Goal: Go to known website: Go to known website

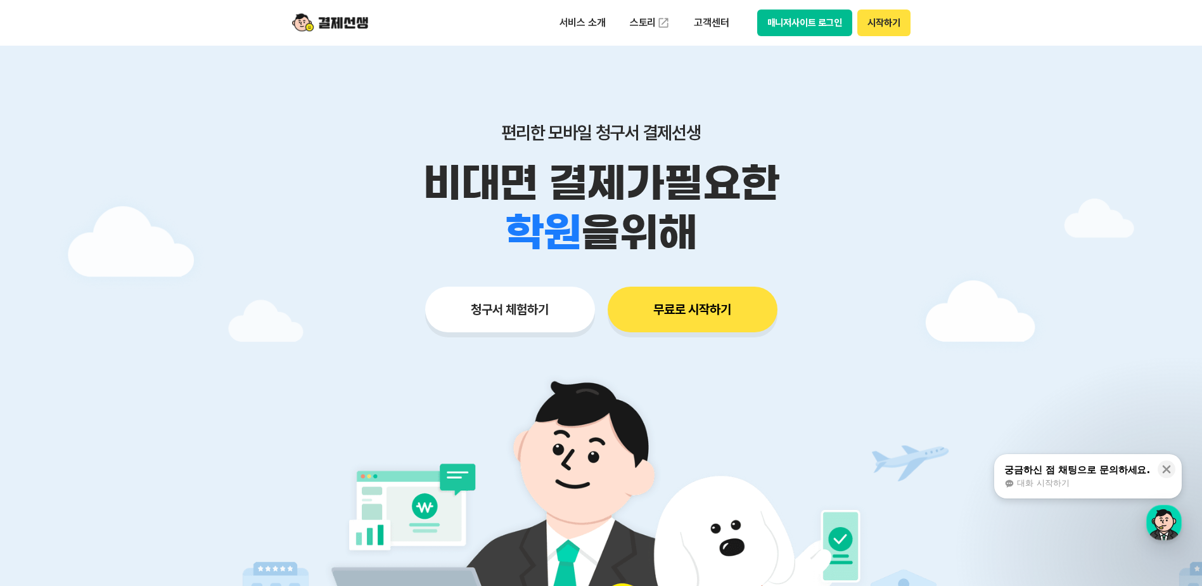
click at [835, 26] on button "매니저사이트 로그인" at bounding box center [805, 23] width 96 height 27
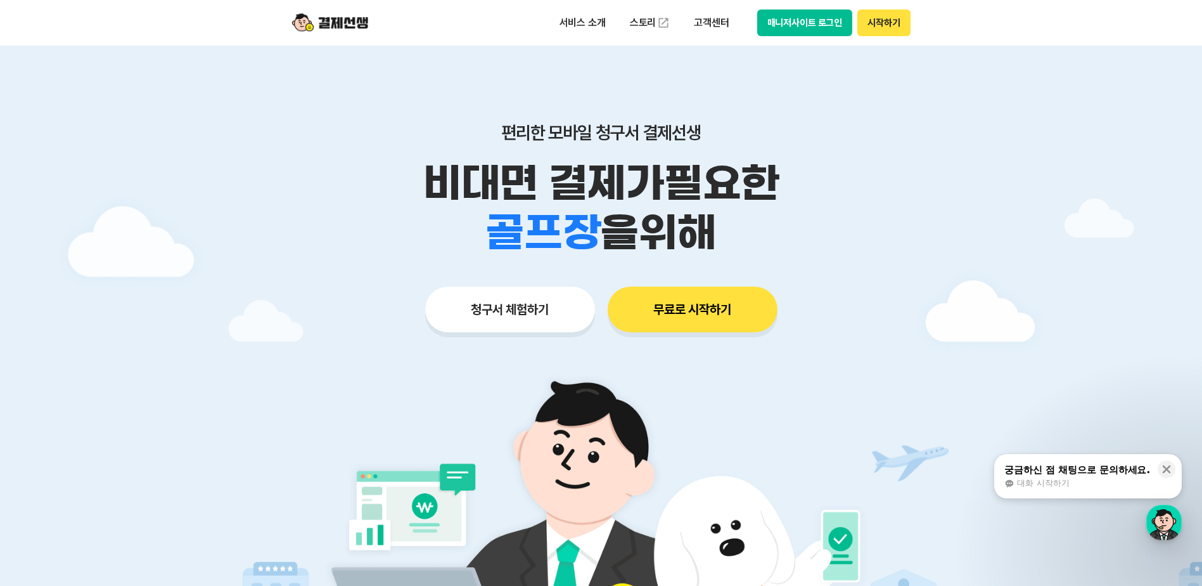
click at [835, 17] on button "매니저사이트 로그인" at bounding box center [805, 23] width 96 height 27
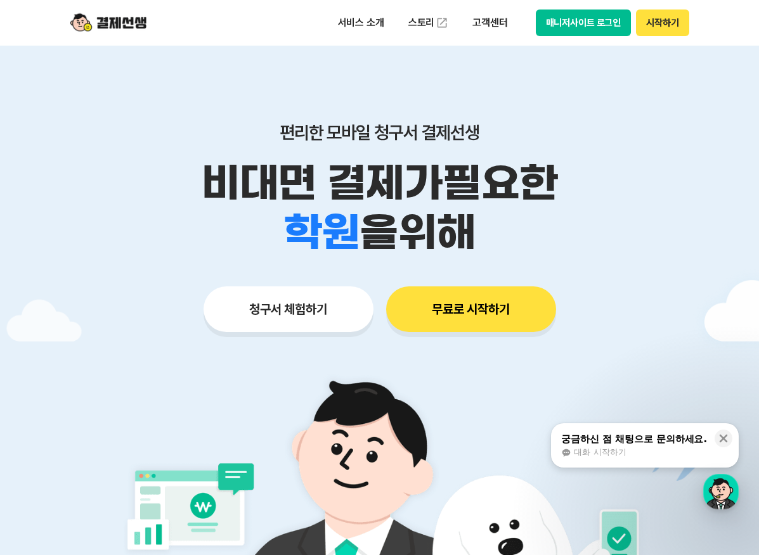
click at [590, 17] on button "매니저사이트 로그인" at bounding box center [583, 23] width 96 height 27
